Goal: Communication & Community: Answer question/provide support

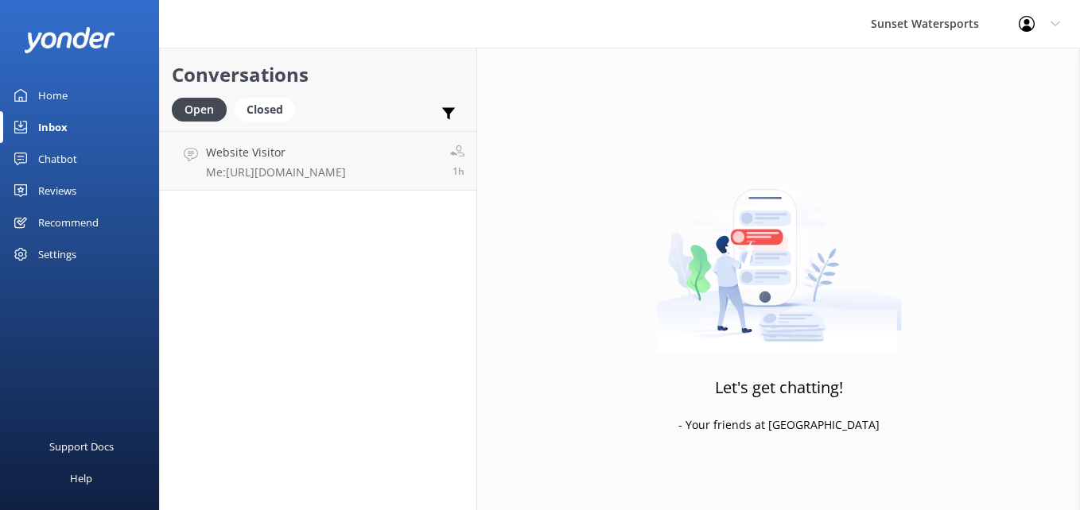
click at [50, 117] on div "Inbox" at bounding box center [52, 127] width 29 height 32
click at [52, 125] on div "Inbox" at bounding box center [52, 127] width 29 height 32
click at [196, 110] on div "Open" at bounding box center [199, 110] width 55 height 24
